Goal: Transaction & Acquisition: Purchase product/service

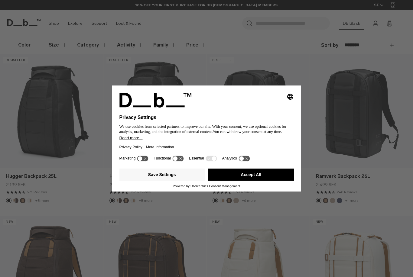
click at [269, 181] on button "Accept All" at bounding box center [251, 175] width 86 height 12
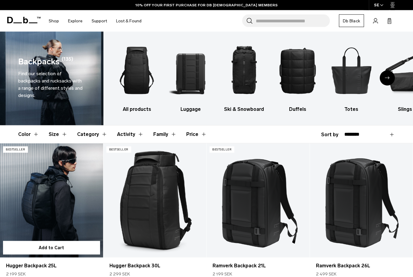
scroll to position [8, 0]
click at [31, 187] on link "Hugger Backpack 25L" at bounding box center [51, 200] width 103 height 114
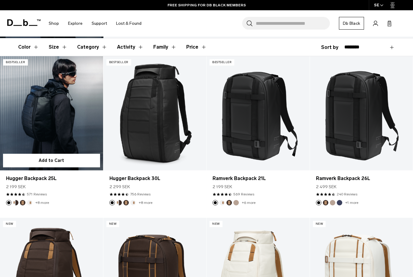
click at [41, 119] on link "Hugger Backpack 25L" at bounding box center [51, 113] width 103 height 114
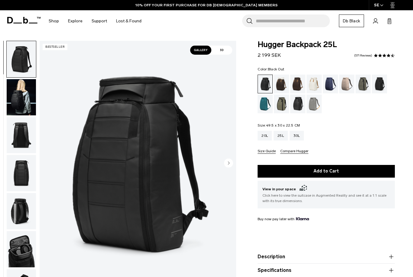
click at [16, 99] on img "button" at bounding box center [21, 97] width 29 height 36
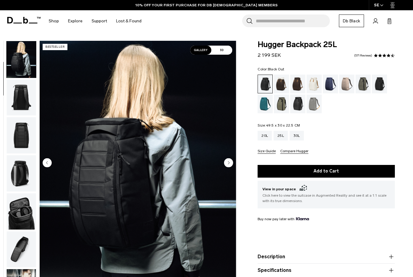
scroll to position [38, 0]
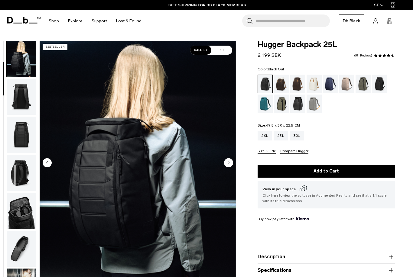
click at [19, 100] on img "button" at bounding box center [21, 97] width 29 height 36
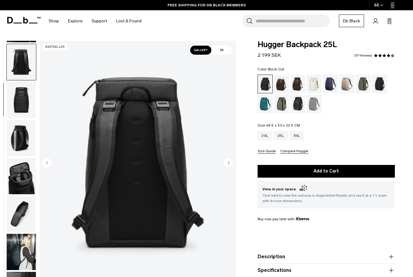
scroll to position [77, 0]
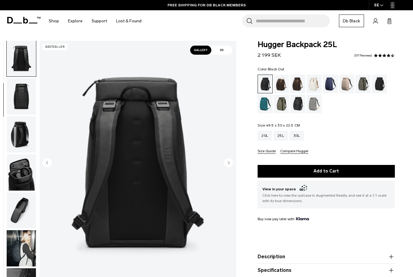
click at [19, 103] on img "button" at bounding box center [21, 96] width 29 height 36
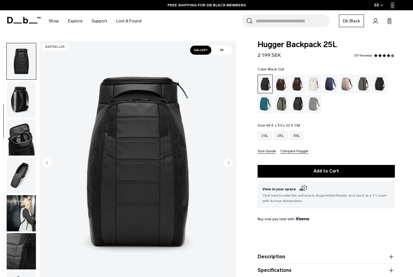
click at [21, 136] on img "button" at bounding box center [21, 137] width 29 height 36
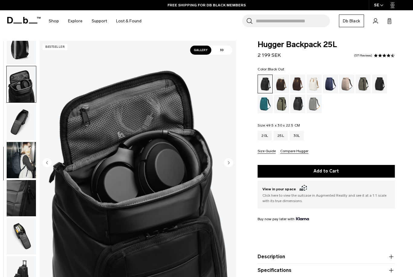
scroll to position [177, 0]
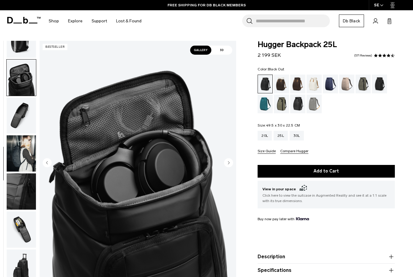
click at [16, 114] on img "button" at bounding box center [21, 116] width 29 height 36
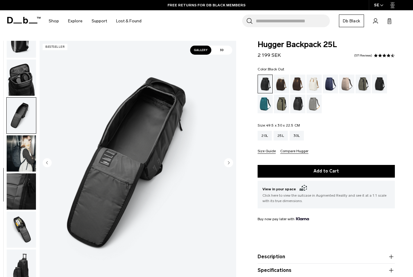
click at [21, 153] on img "button" at bounding box center [21, 154] width 29 height 36
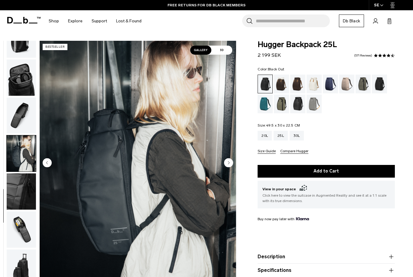
click at [26, 190] on img "button" at bounding box center [21, 192] width 29 height 36
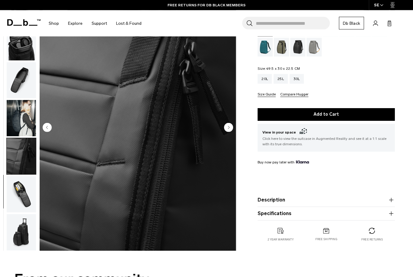
scroll to position [69, 0]
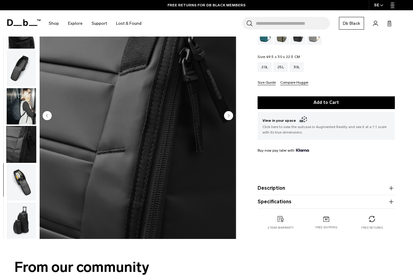
click at [24, 175] on img "button" at bounding box center [21, 183] width 29 height 36
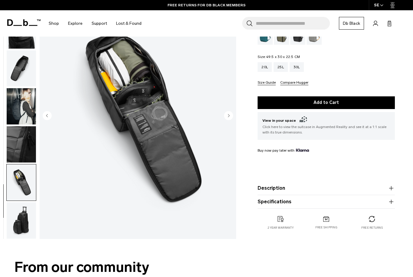
click at [21, 179] on img "button" at bounding box center [21, 183] width 29 height 36
click at [21, 217] on img "button" at bounding box center [21, 221] width 29 height 36
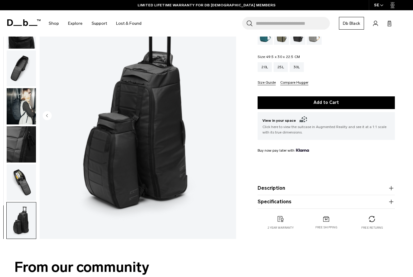
click at [15, 174] on img "button" at bounding box center [21, 183] width 29 height 36
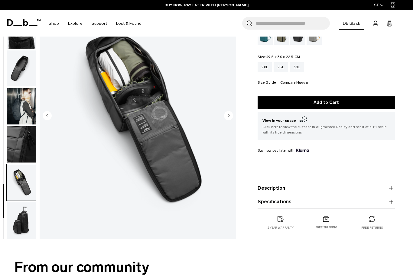
click at [30, 139] on img "button" at bounding box center [21, 144] width 29 height 36
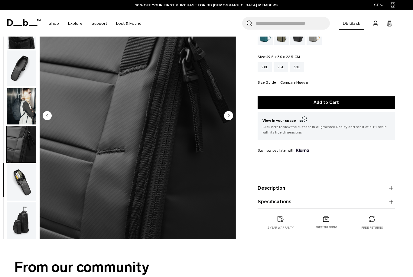
click at [24, 107] on img "button" at bounding box center [21, 106] width 29 height 36
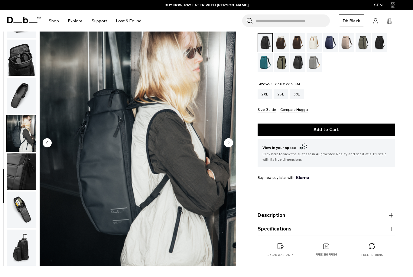
scroll to position [0, 0]
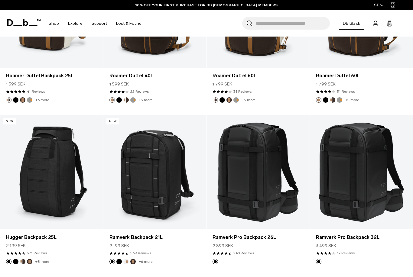
scroll to position [70, 0]
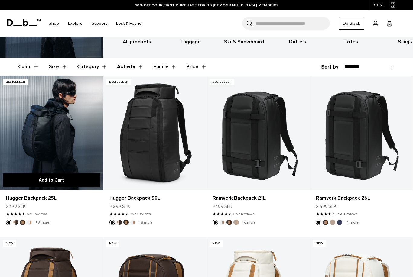
click at [41, 182] on button "Add to Cart" at bounding box center [51, 181] width 97 height 14
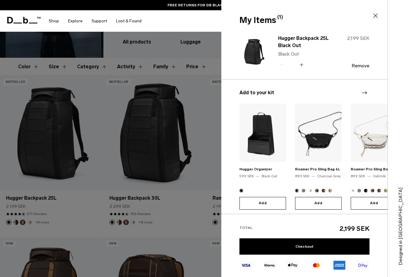
click at [378, 15] on icon at bounding box center [375, 15] width 7 height 7
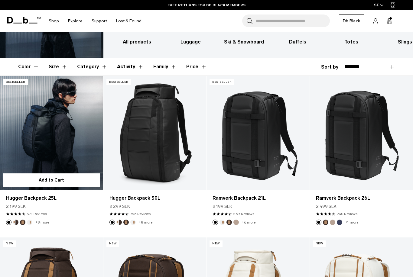
click at [32, 135] on link "Hugger Backpack 25L" at bounding box center [51, 133] width 103 height 114
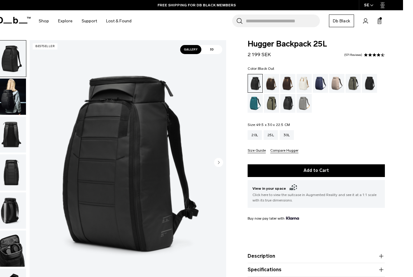
scroll to position [17, 0]
